Goal: Information Seeking & Learning: Stay updated

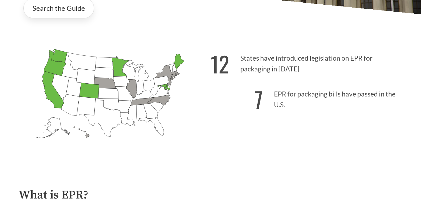
scroll to position [147, 0]
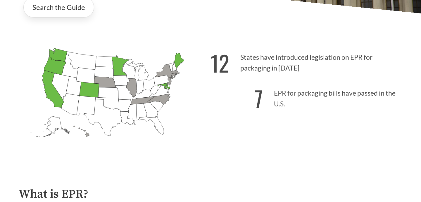
click at [139, 99] on icon "[US_STATE] Introduced: 2" at bounding box center [142, 101] width 23 height 8
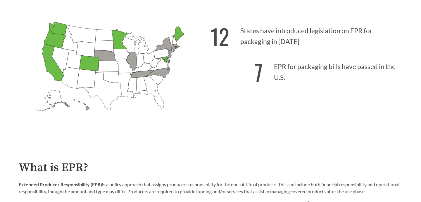
scroll to position [162, 0]
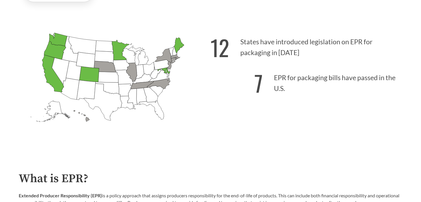
click at [291, 72] on p "7 EPR for packaging bills have passed in the U.S." at bounding box center [306, 82] width 192 height 36
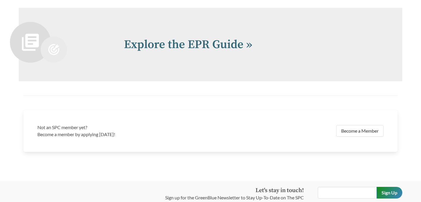
scroll to position [1259, 0]
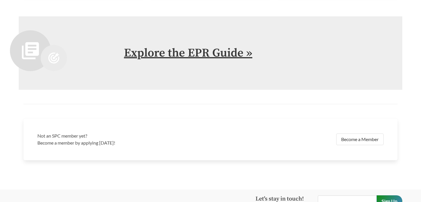
click at [183, 53] on link "Explore the EPR Guide »" at bounding box center [188, 53] width 128 height 15
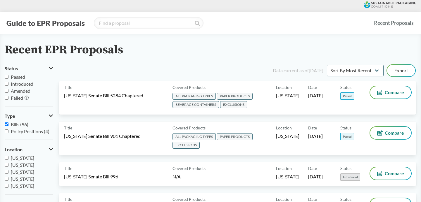
click at [6, 77] on input "Passed" at bounding box center [7, 77] width 4 height 4
checkbox input "true"
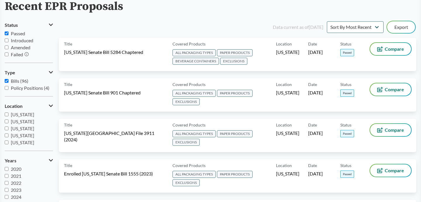
scroll to position [48, 0]
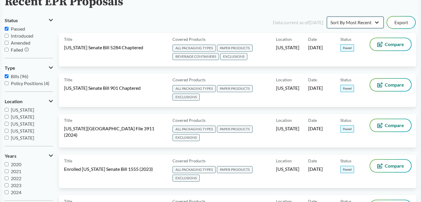
click at [364, 26] on select "Sort By Most Recent Sort By Status" at bounding box center [354, 23] width 57 height 12
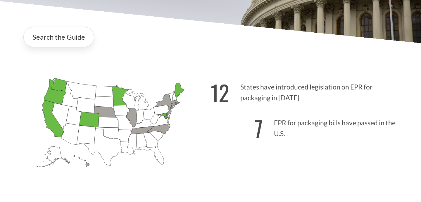
scroll to position [120, 0]
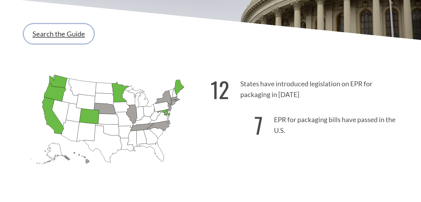
click at [51, 29] on link "Search the Guide" at bounding box center [58, 34] width 71 height 20
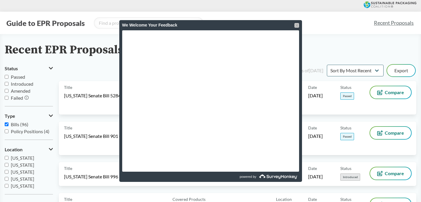
click at [297, 26] on div at bounding box center [296, 25] width 5 height 5
